Goal: Task Accomplishment & Management: Use online tool/utility

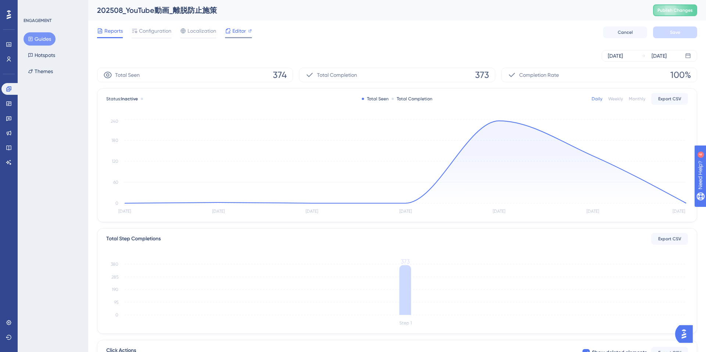
click at [232, 30] on span "Editor" at bounding box center [239, 30] width 14 height 9
click at [151, 32] on span "Configuration" at bounding box center [155, 30] width 32 height 9
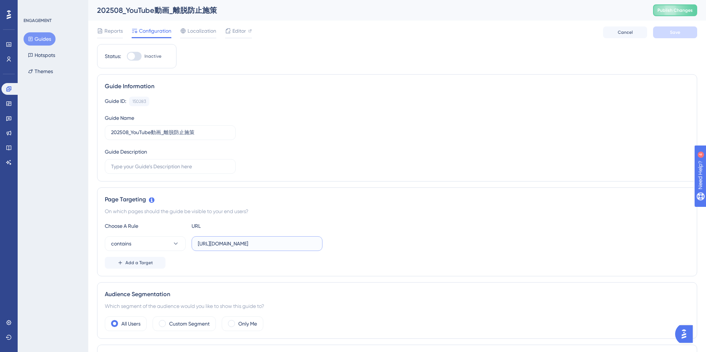
click at [253, 245] on input "https://e-consult.medii.jp/ai-assistant" at bounding box center [257, 244] width 118 height 8
click at [108, 31] on span "Reports" at bounding box center [113, 30] width 18 height 9
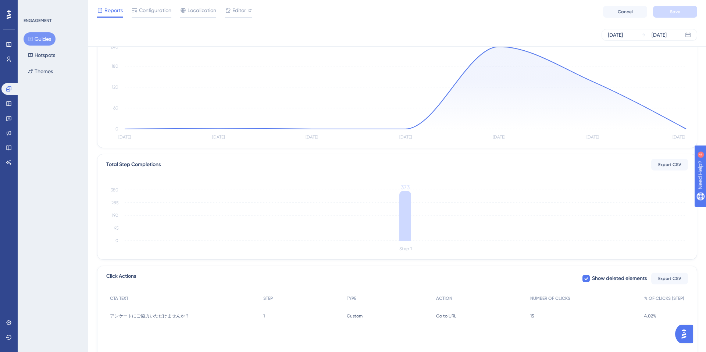
scroll to position [72, 0]
